Goal: Task Accomplishment & Management: Complete application form

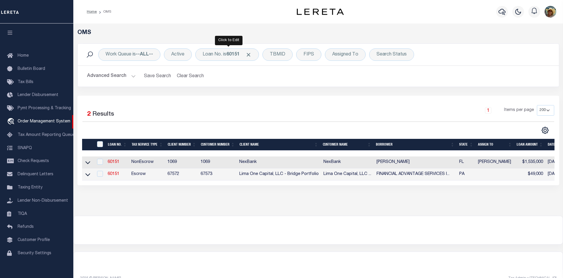
select select "200"
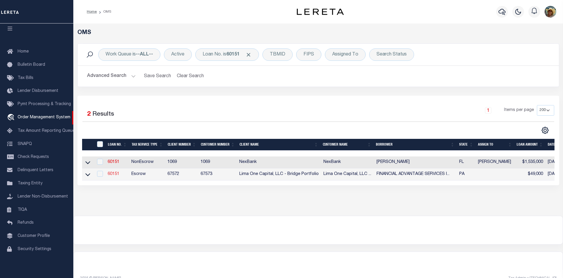
click at [113, 176] on link "60151" at bounding box center [114, 174] width 12 height 4
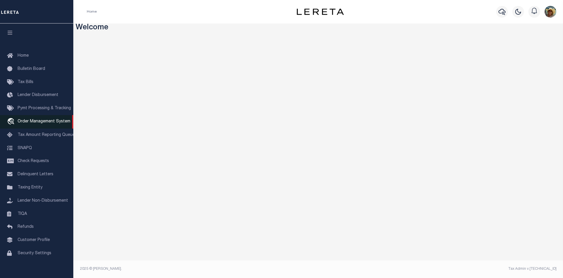
click at [34, 124] on span "Order Management System" at bounding box center [44, 121] width 53 height 4
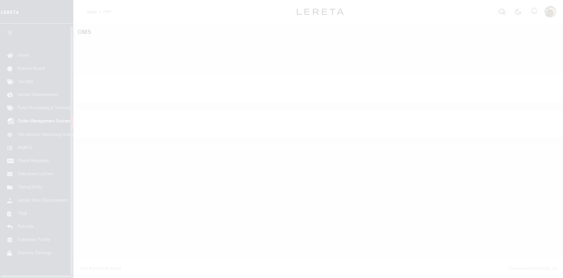
scroll to position [11, 0]
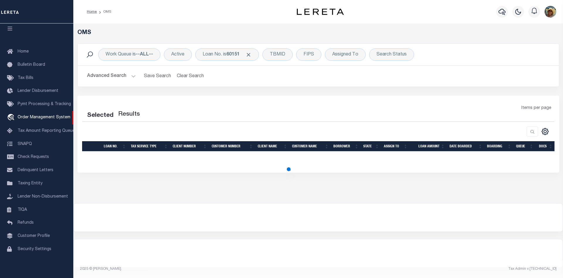
select select "200"
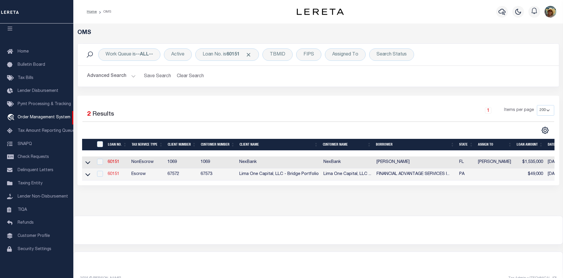
click at [116, 175] on link "60151" at bounding box center [114, 174] width 12 height 4
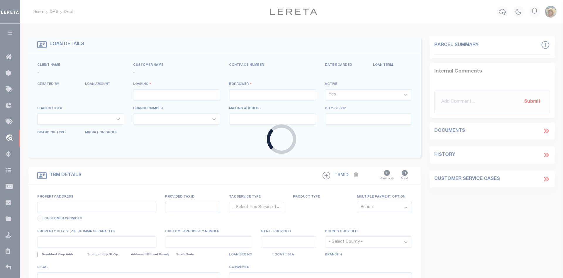
type input "60151"
type input "FINANCIAL ADVANTAGE SERVICES INC."
select select
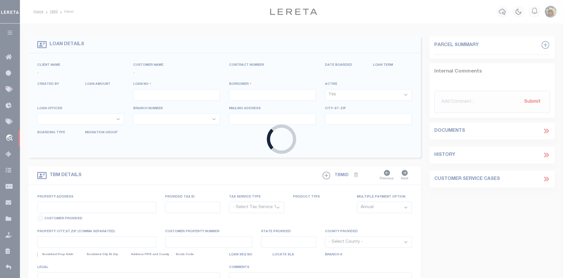
select select
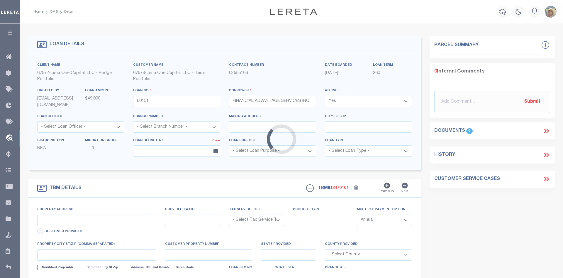
type input "810 ELMWOOD ST"
radio input "true"
select select "Escrow"
select select
type input "MCKEESPORT PA 15133"
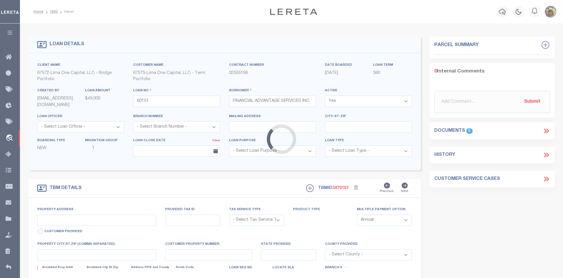
type input "60151-1"
type input "PA"
type textarea "COLLECTOR: ENTITY: PARCEL: 308"
